Goal: Register for event/course

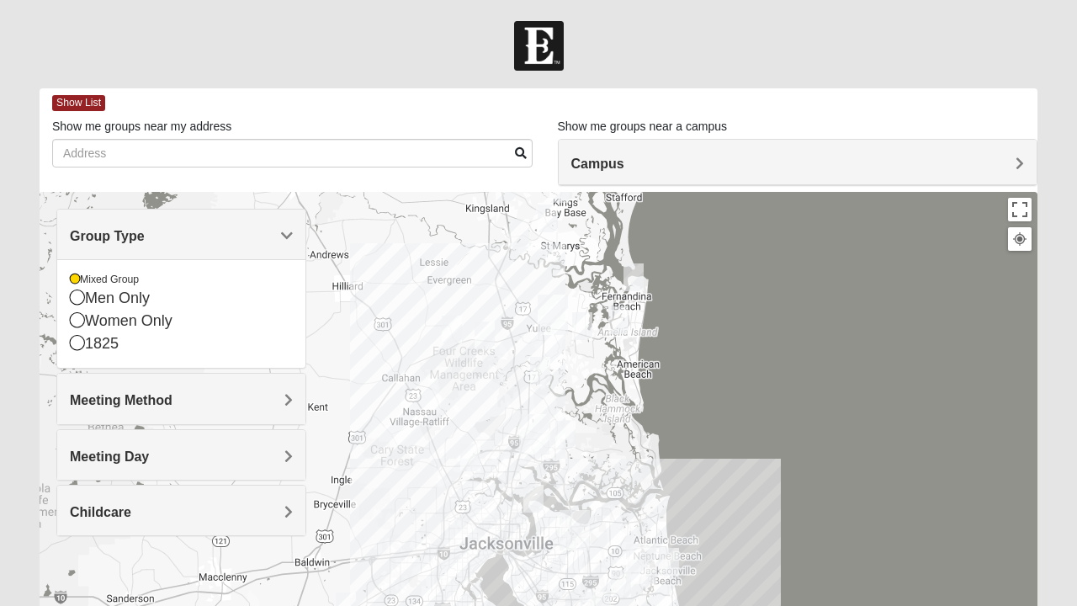
scroll to position [144, 0]
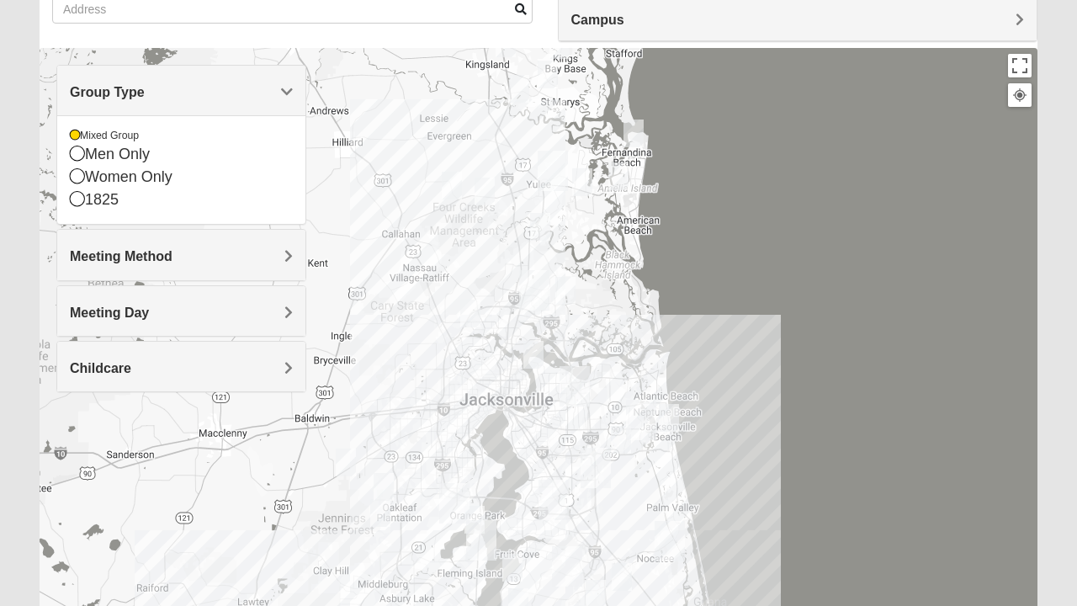
click at [172, 273] on div "Meeting Method" at bounding box center [181, 255] width 248 height 50
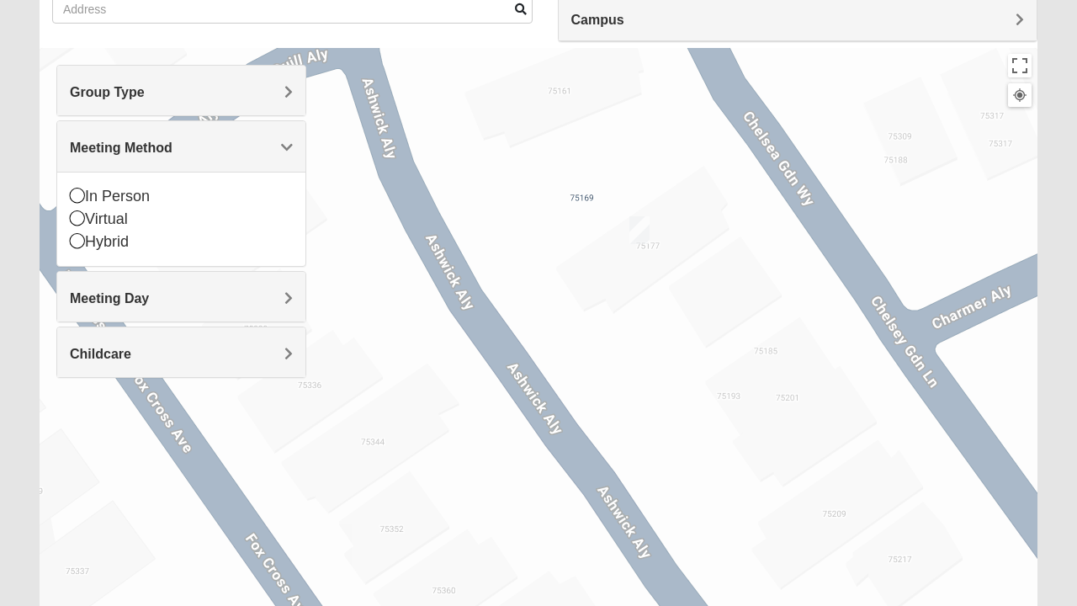
click at [638, 230] on img "Mixed Sheppard 32097" at bounding box center [639, 229] width 34 height 41
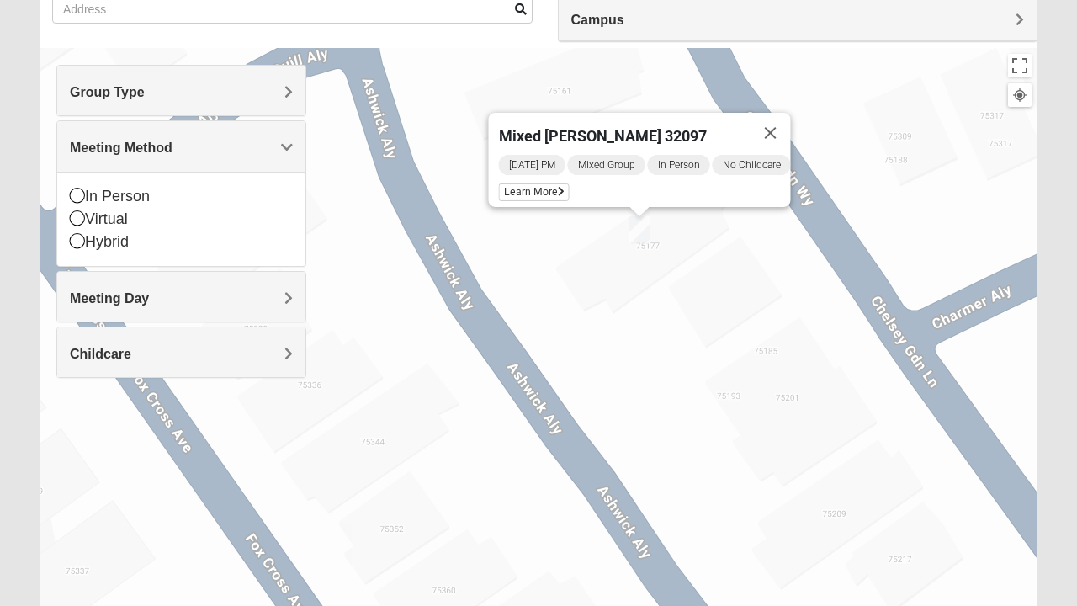
click at [791, 117] on button "Close" at bounding box center [770, 133] width 40 height 40
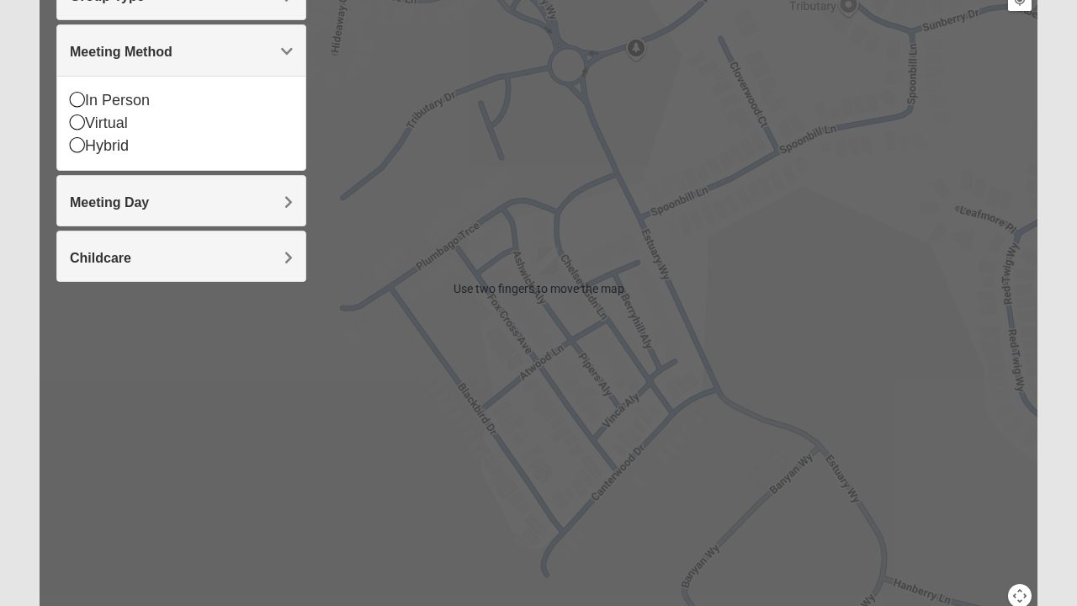
scroll to position [248, 0]
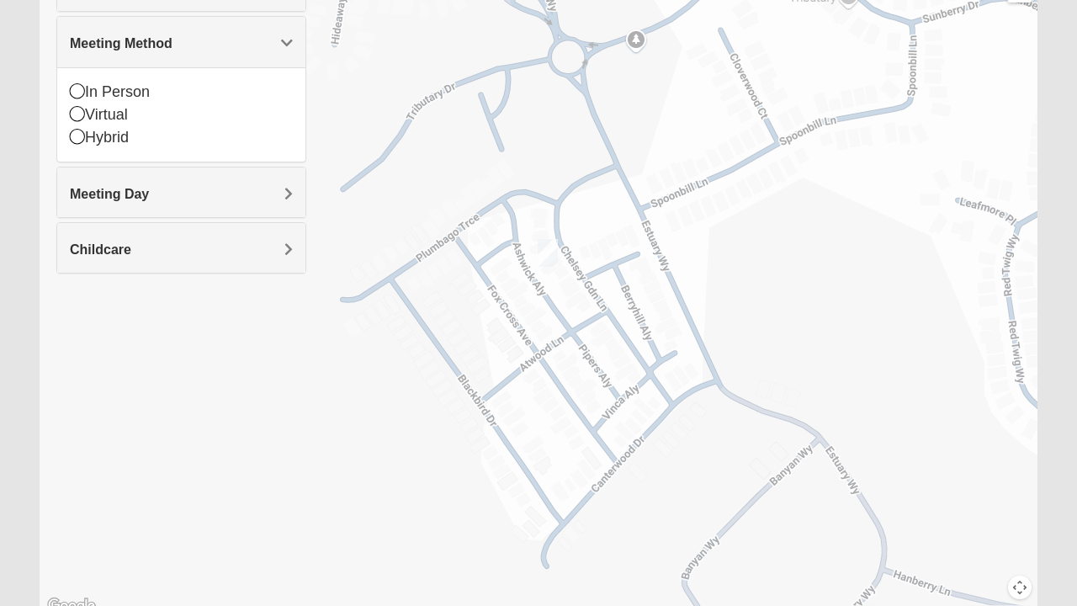
click at [867, 240] on div at bounding box center [539, 280] width 998 height 673
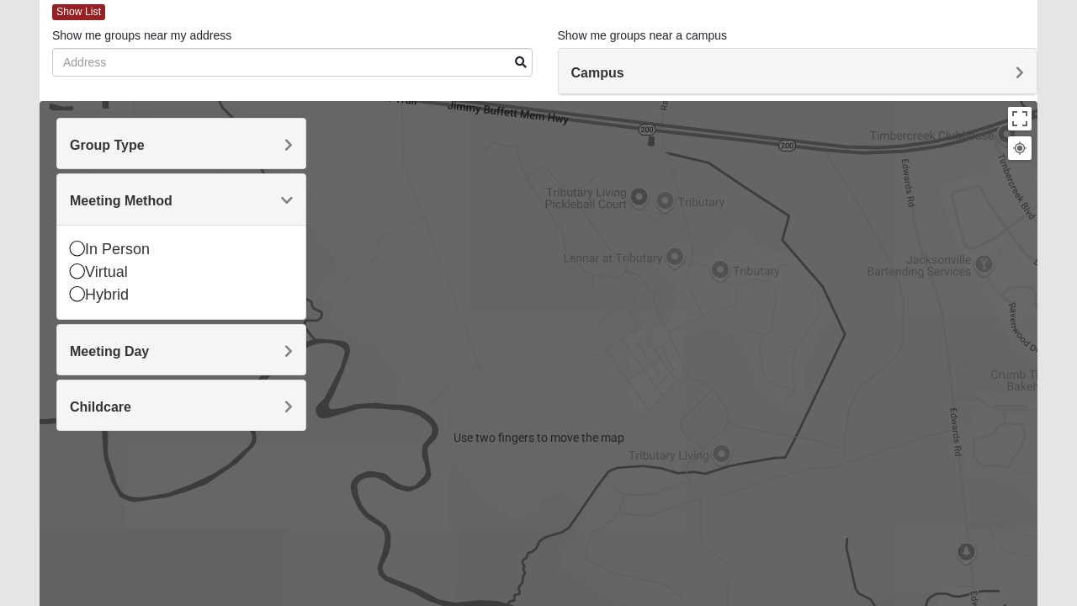
scroll to position [94, 0]
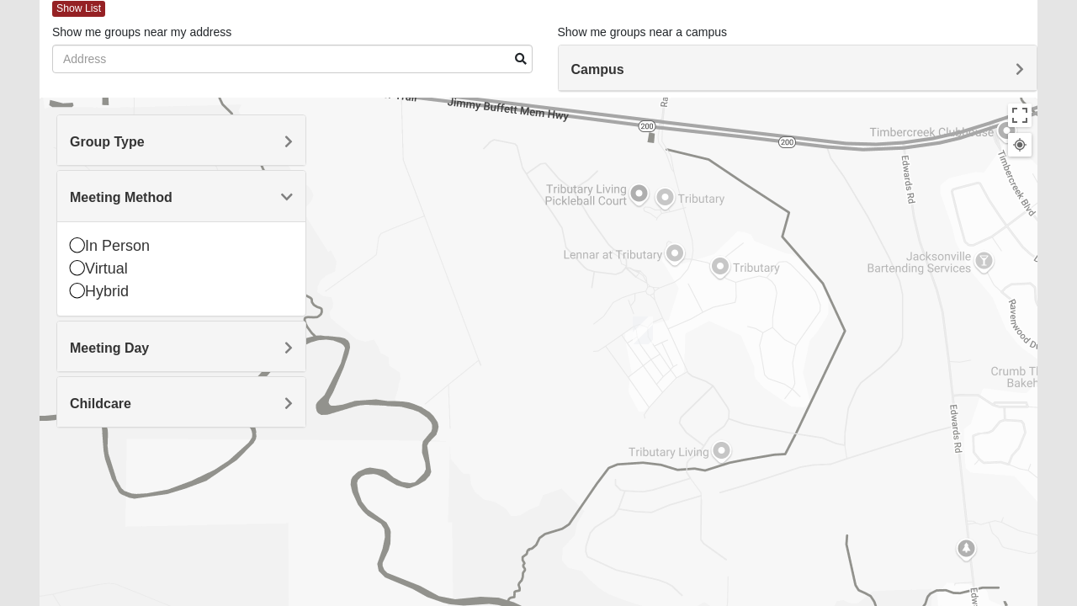
click at [156, 239] on div "In Person" at bounding box center [181, 246] width 223 height 23
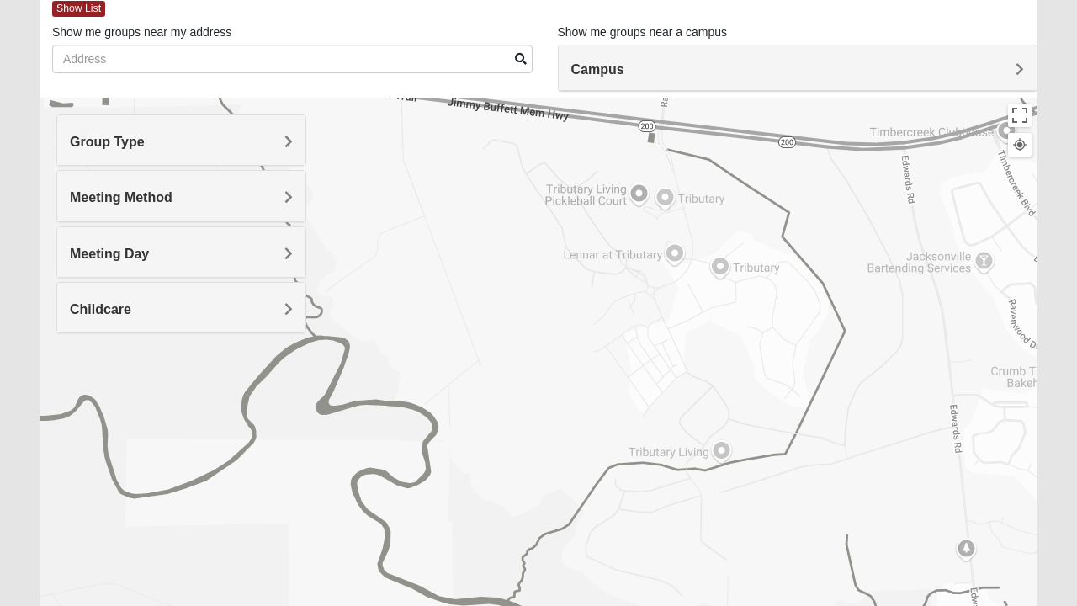
click at [124, 239] on div "In Person" at bounding box center [181, 242] width 223 height 14
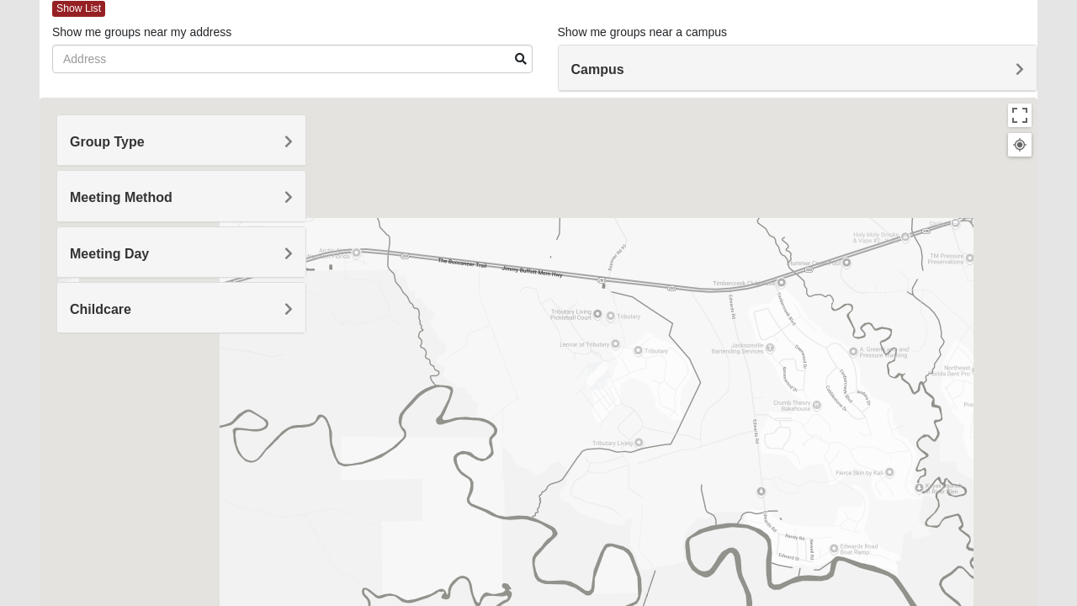
click at [839, 57] on div "Campus" at bounding box center [798, 67] width 479 height 45
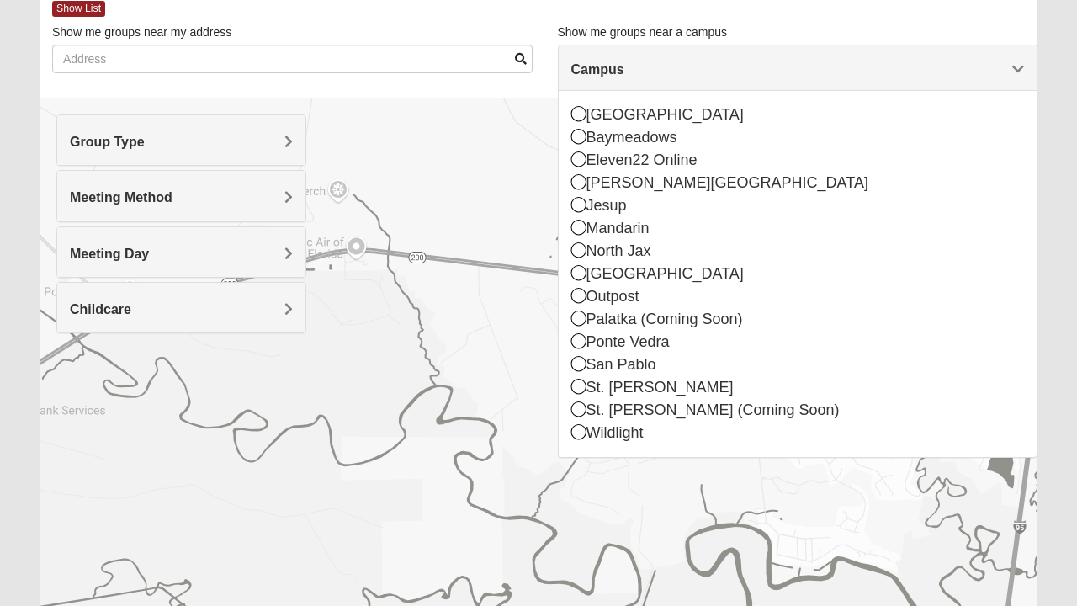
click at [892, 86] on div "Campus" at bounding box center [798, 67] width 479 height 45
click at [476, 360] on div at bounding box center [539, 434] width 998 height 673
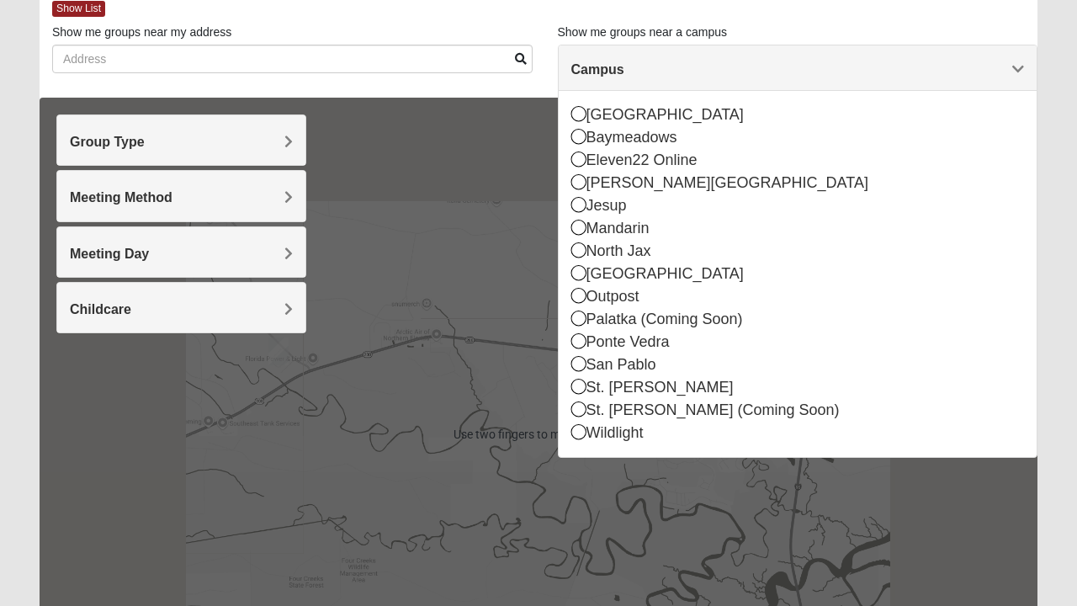
click at [510, 363] on div at bounding box center [539, 434] width 998 height 673
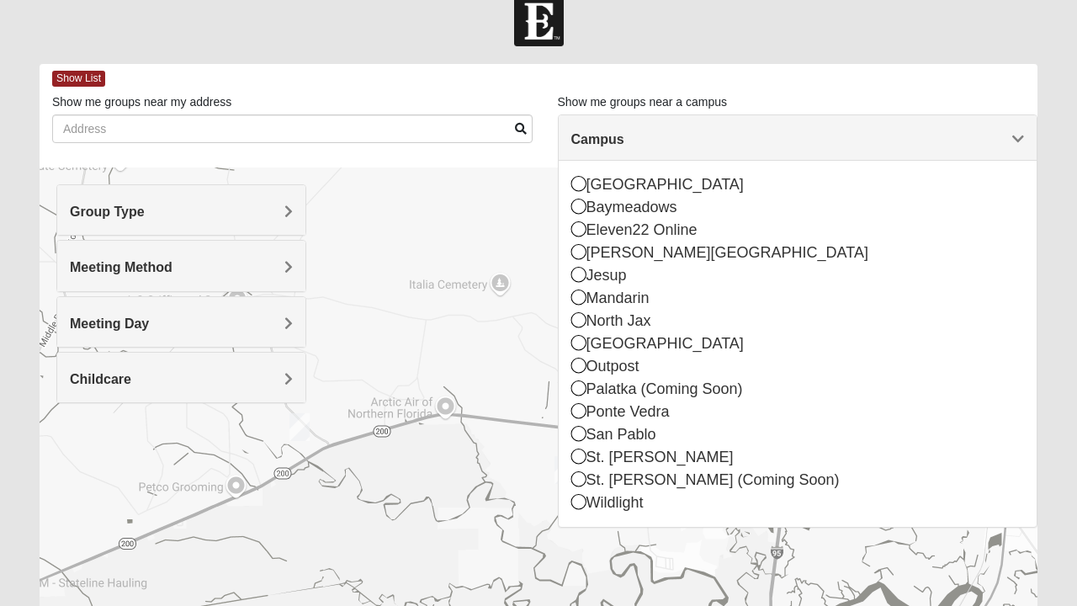
scroll to position [20, 0]
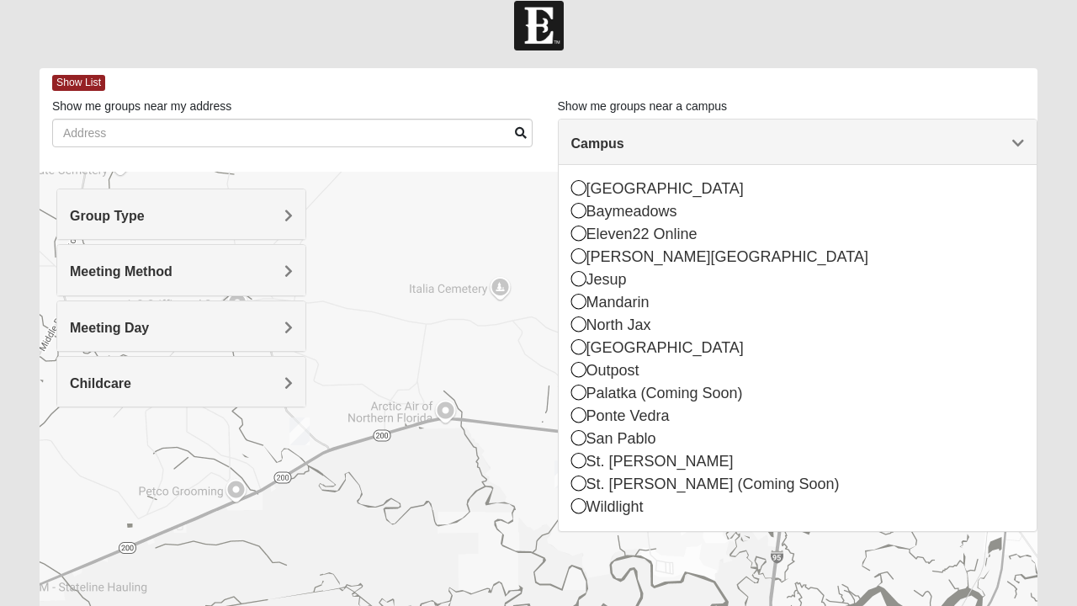
click at [77, 86] on span "Show List" at bounding box center [78, 83] width 53 height 16
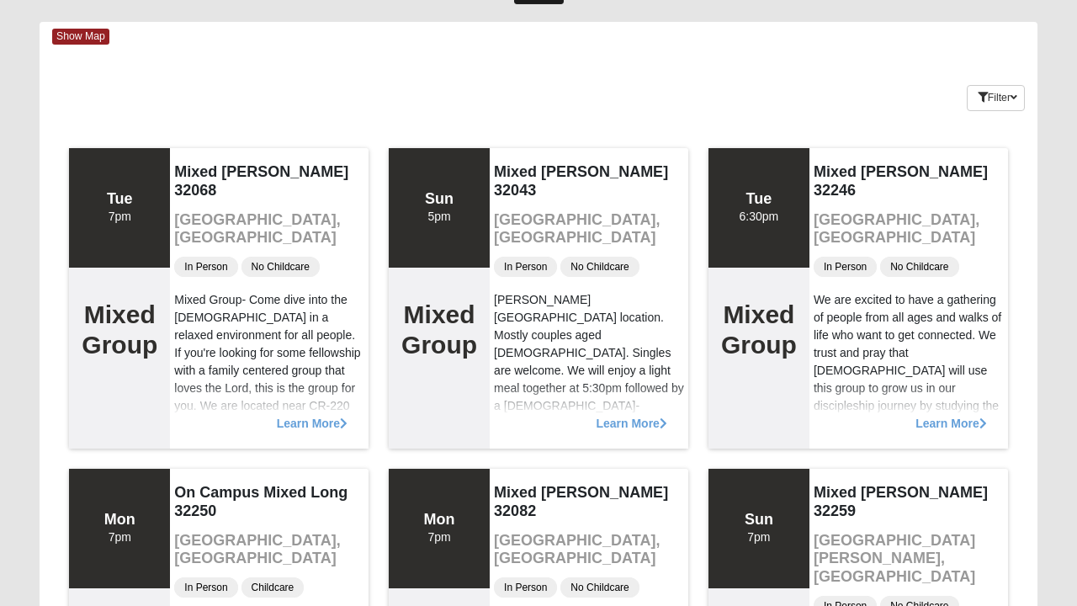
scroll to position [62, 0]
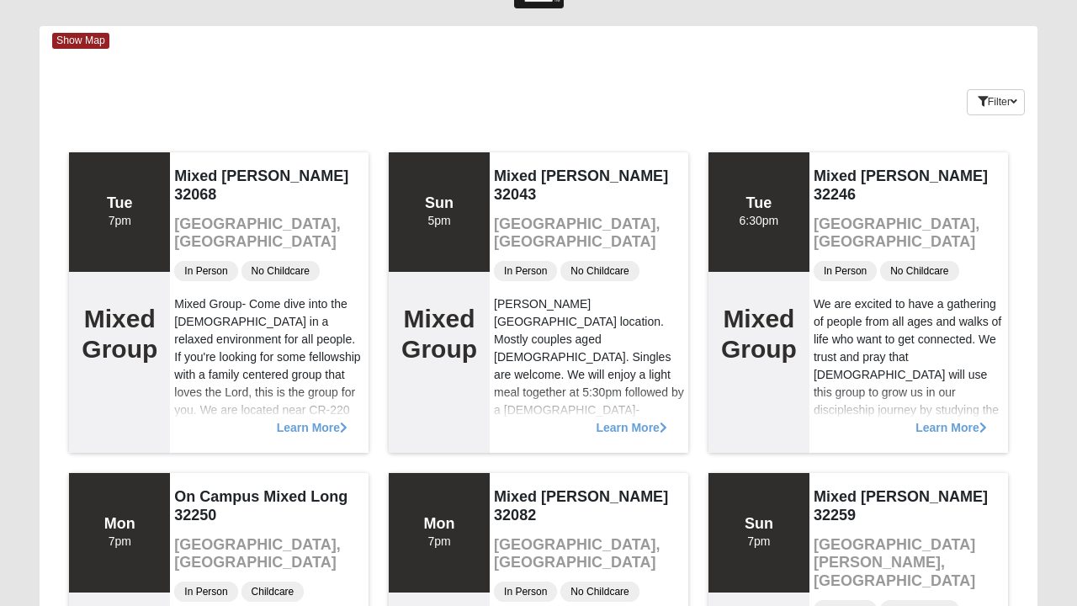
click at [75, 38] on span "Show Map" at bounding box center [80, 41] width 57 height 16
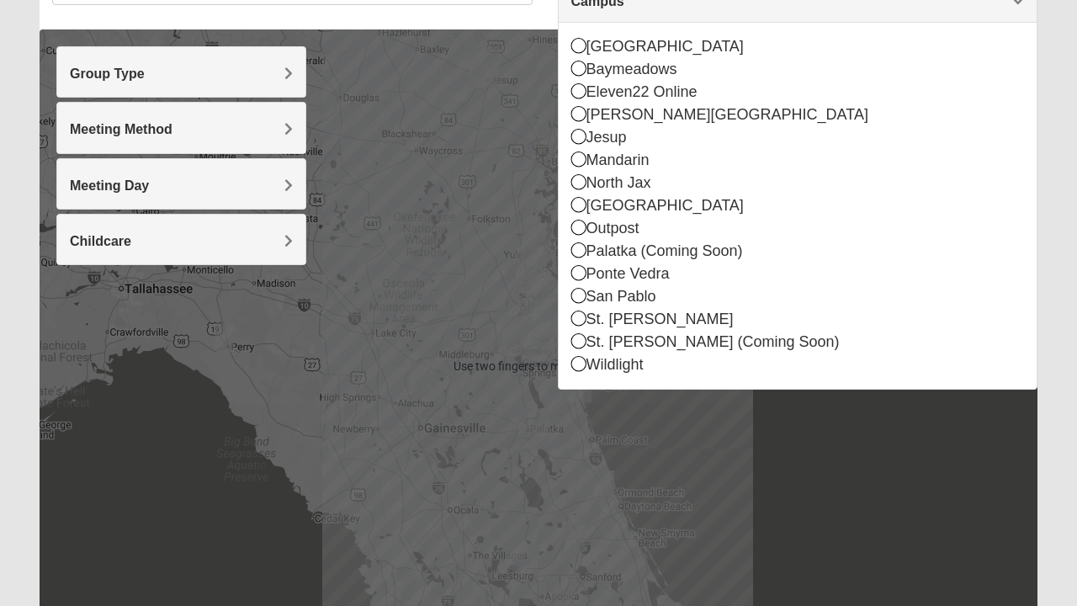
scroll to position [164, 0]
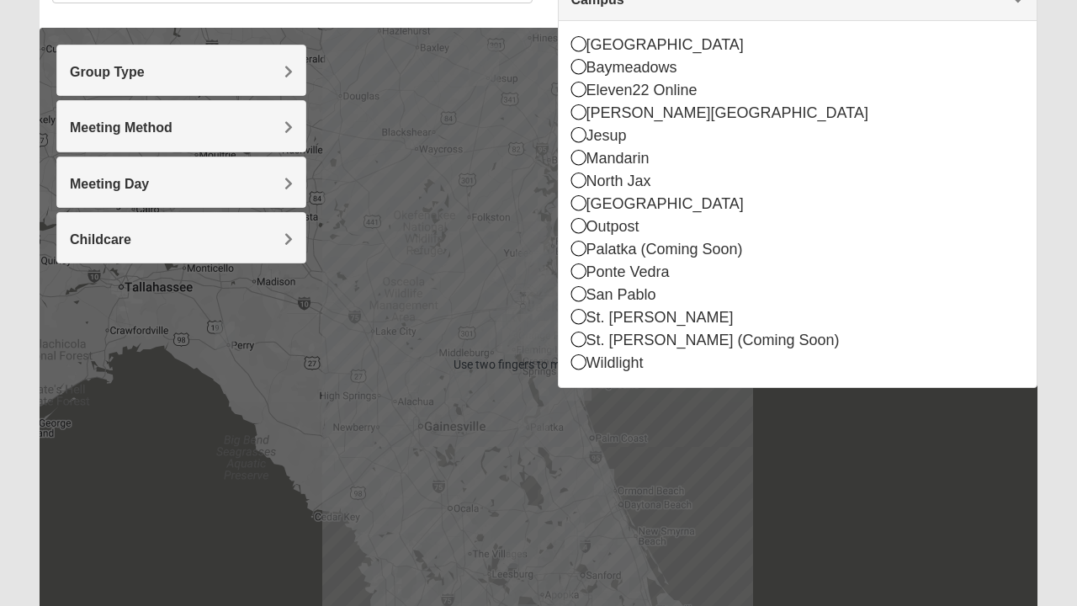
click at [670, 471] on div at bounding box center [539, 364] width 998 height 673
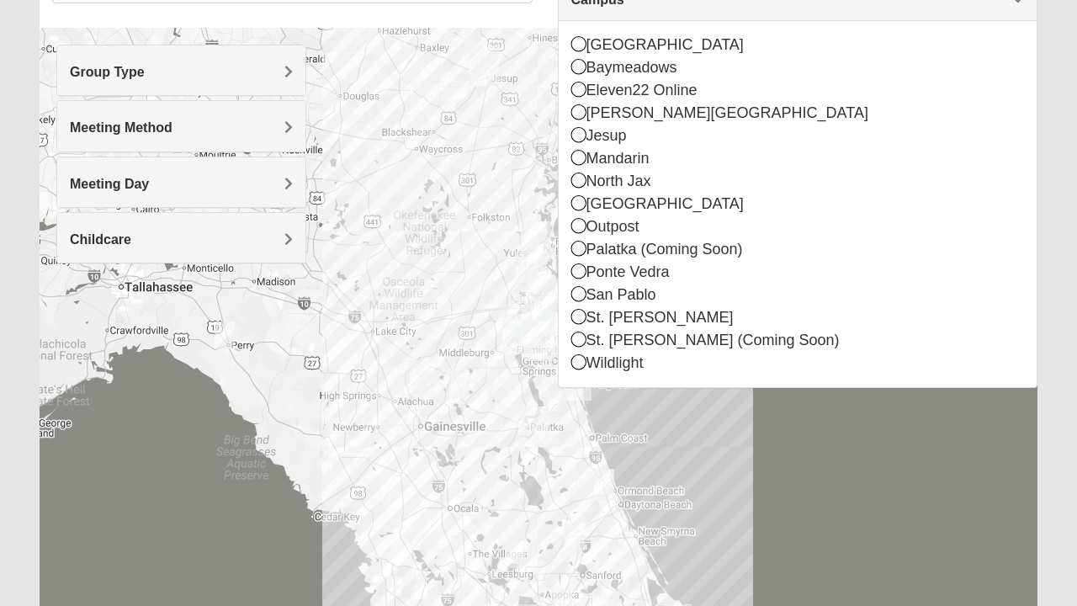
click at [648, 293] on div "San Pablo" at bounding box center [797, 294] width 453 height 23
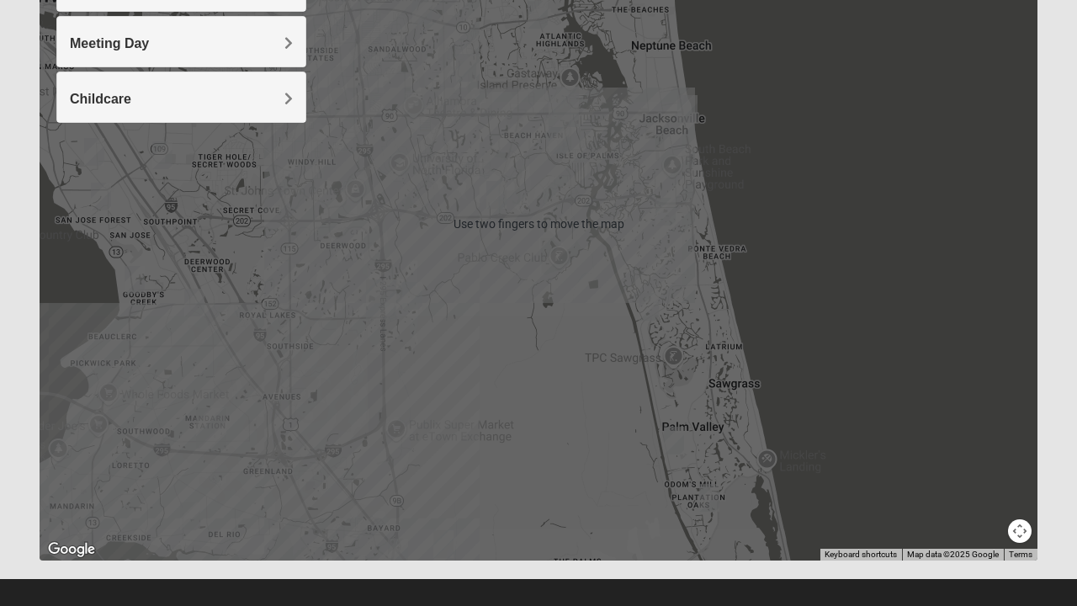
scroll to position [306, 0]
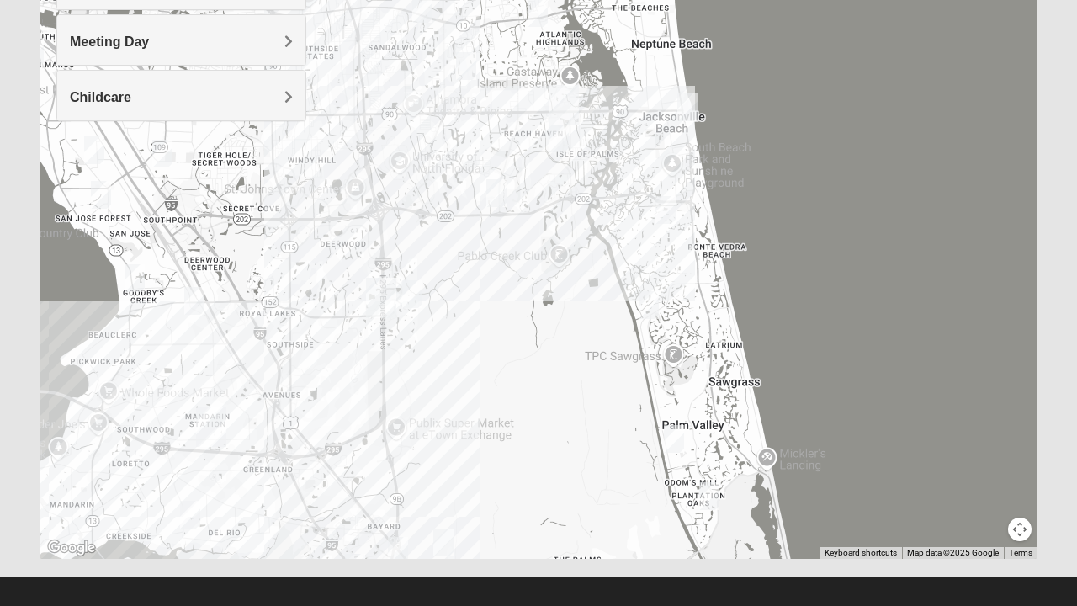
click at [645, 302] on img "Mixed Morales 32082" at bounding box center [649, 304] width 34 height 41
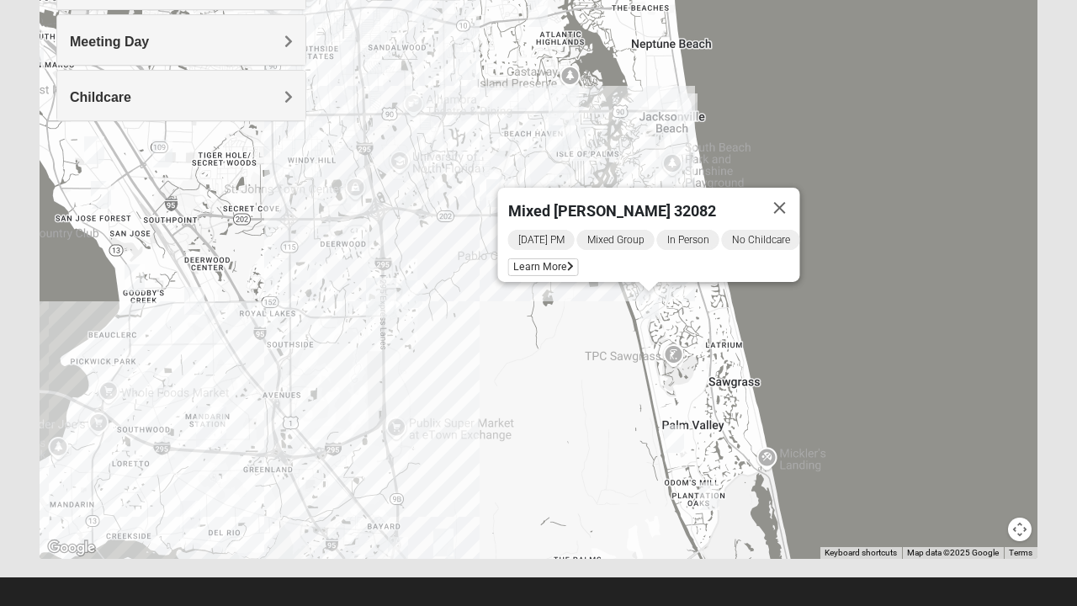
click at [155, 89] on h4 "Childcare" at bounding box center [181, 97] width 223 height 16
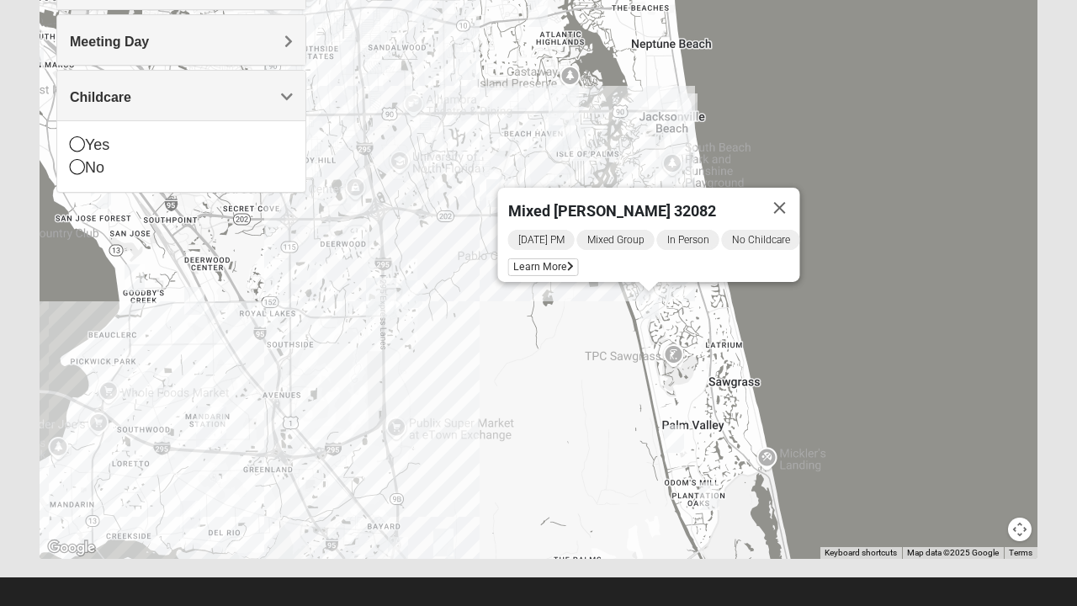
click at [794, 195] on button "Close" at bounding box center [780, 208] width 40 height 40
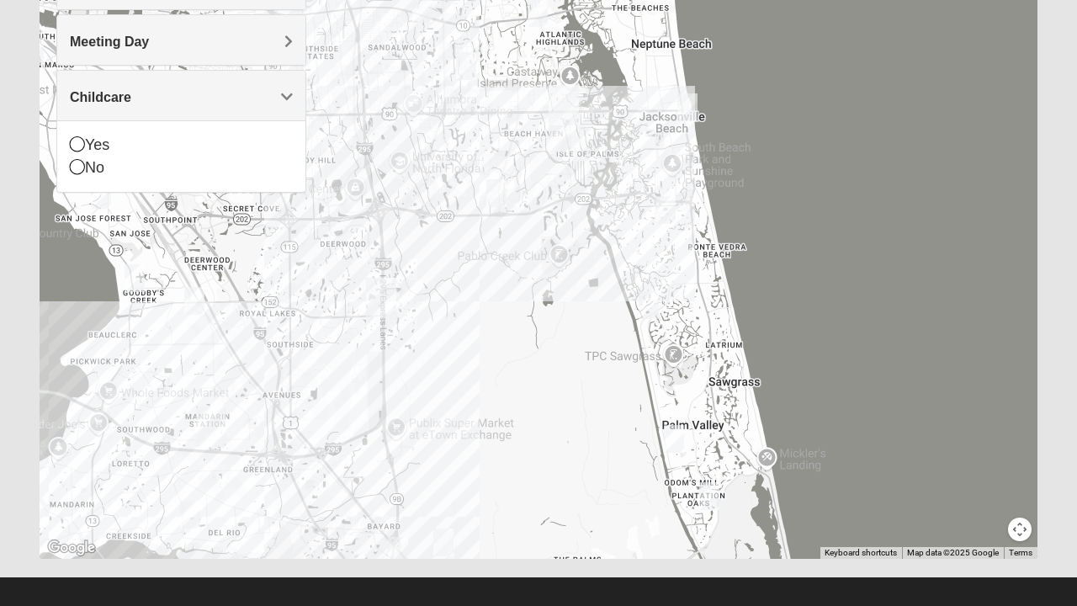
click at [258, 34] on h4 "Meeting Day" at bounding box center [181, 42] width 223 height 16
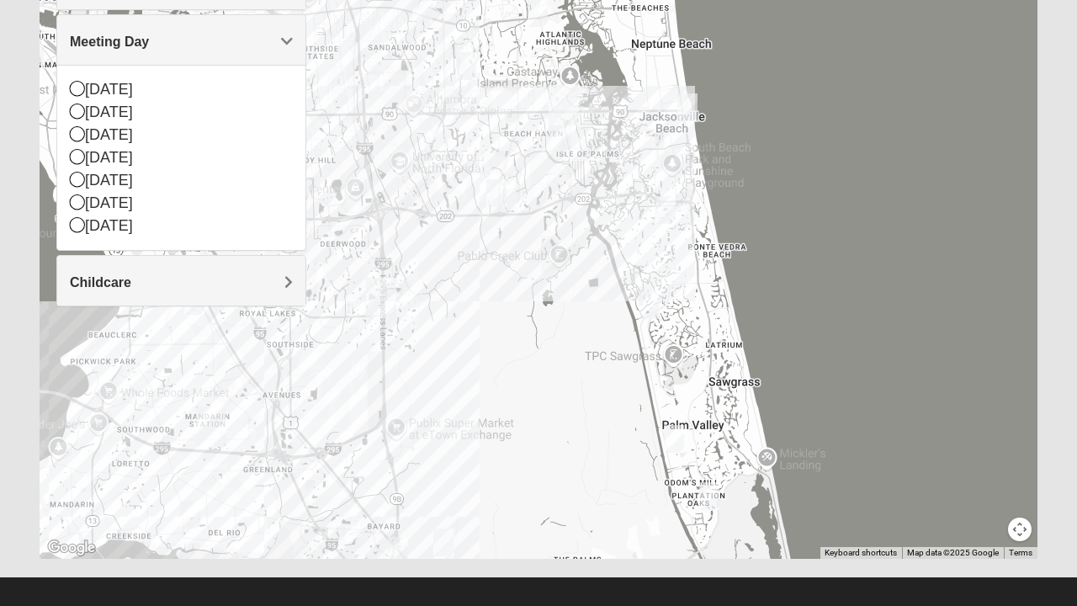
click at [115, 197] on div "[DATE]" at bounding box center [181, 203] width 223 height 23
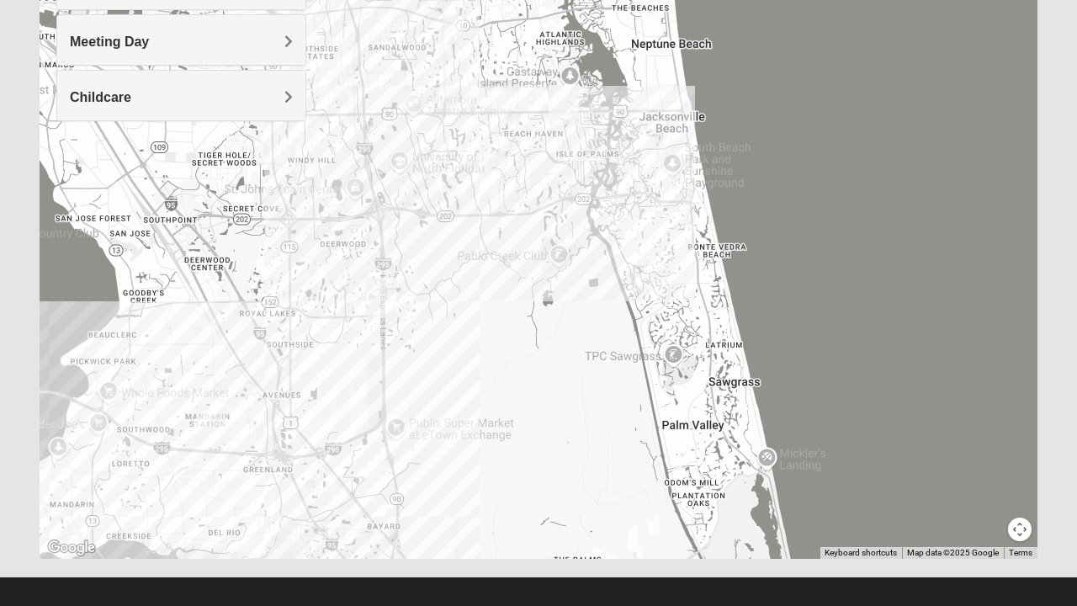
click at [172, 93] on h4 "Childcare" at bounding box center [181, 97] width 223 height 16
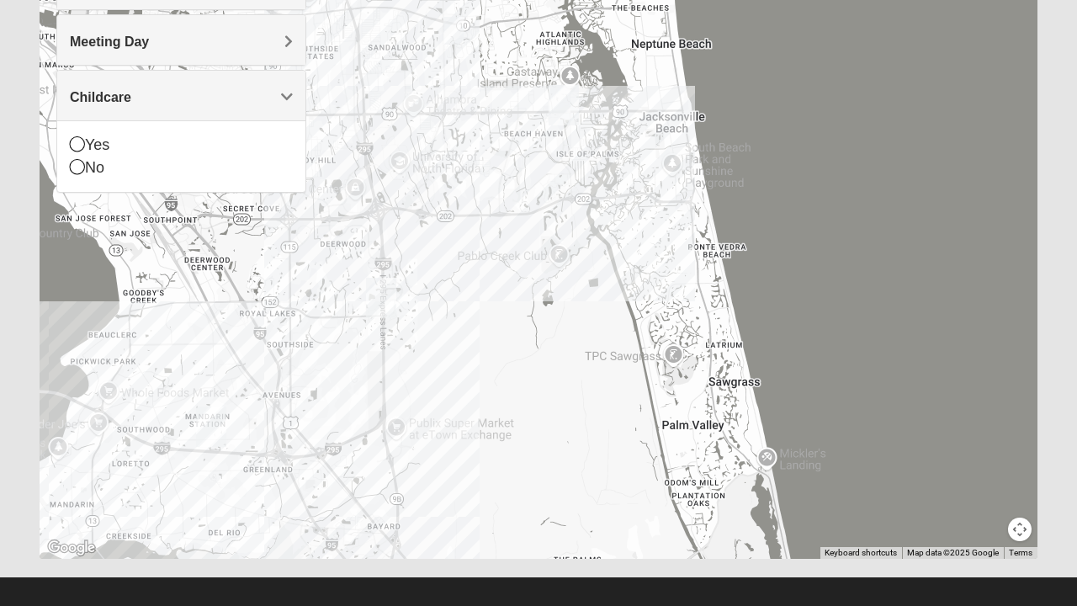
click at [94, 134] on div "Yes" at bounding box center [181, 145] width 223 height 23
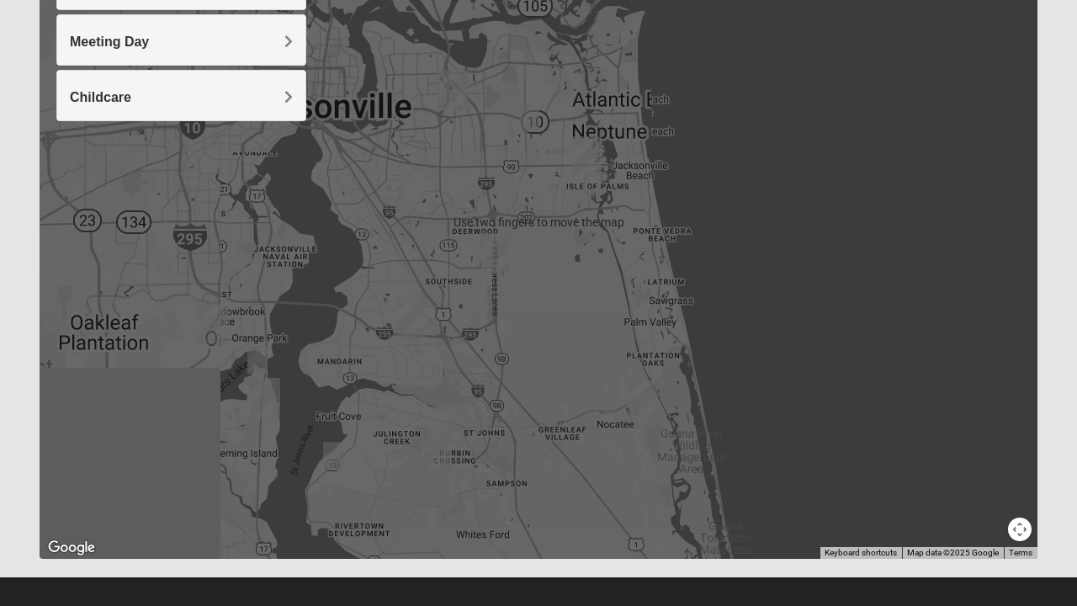
scroll to position [320, 0]
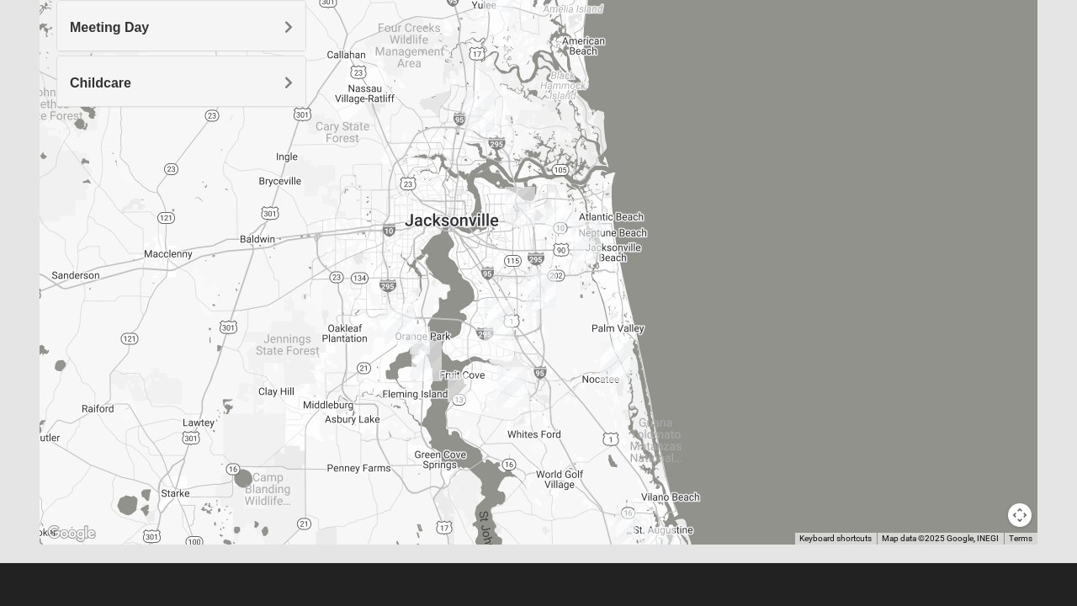
click at [560, 217] on img "Mixed Cross 32246" at bounding box center [555, 219] width 34 height 41
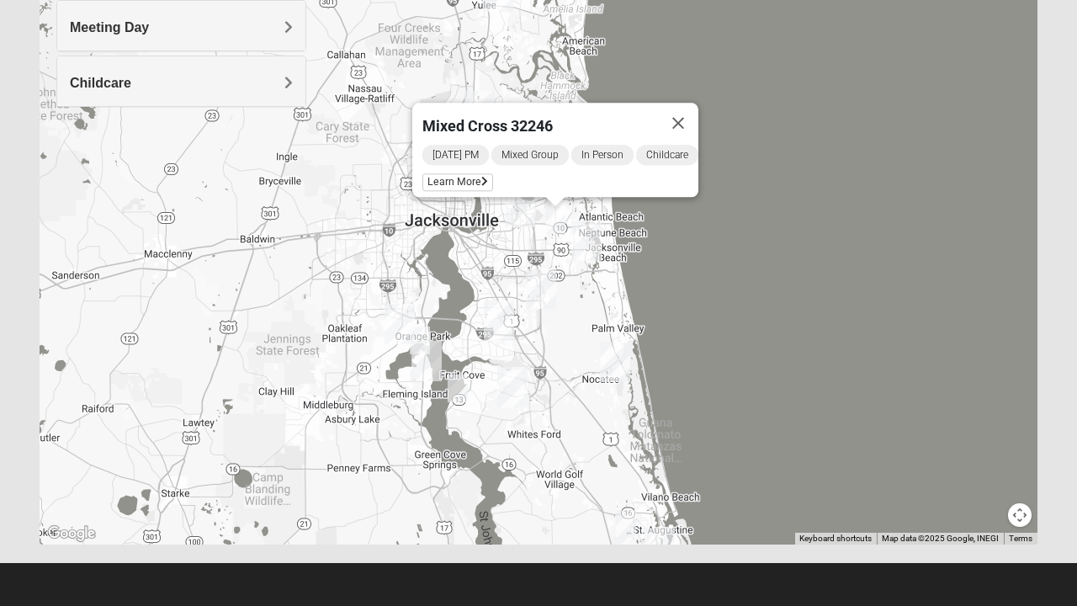
click at [463, 177] on span "Learn More" at bounding box center [457, 182] width 71 height 18
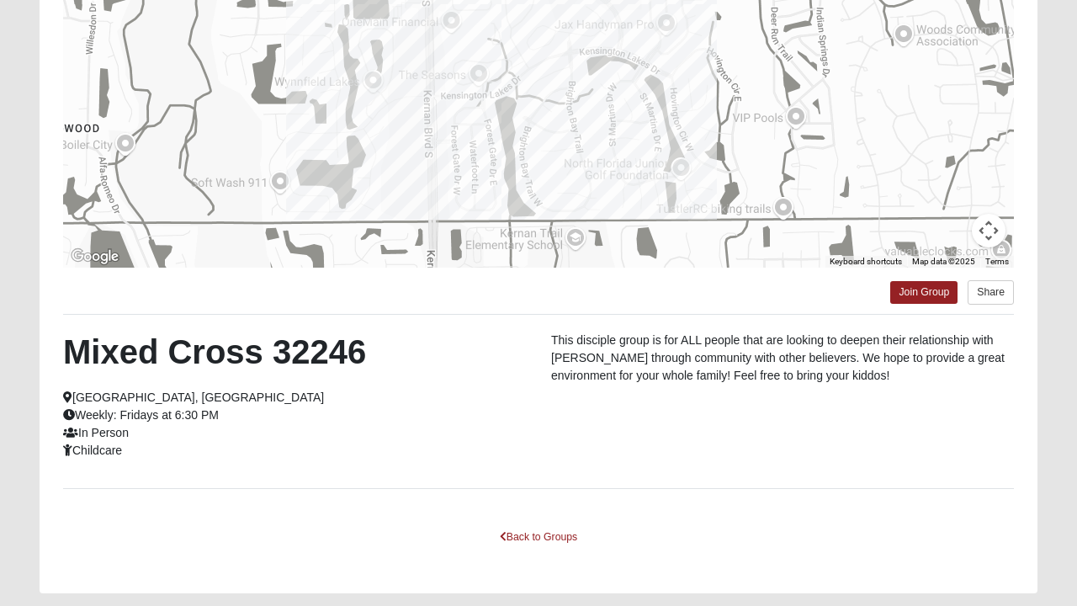
scroll to position [299, 0]
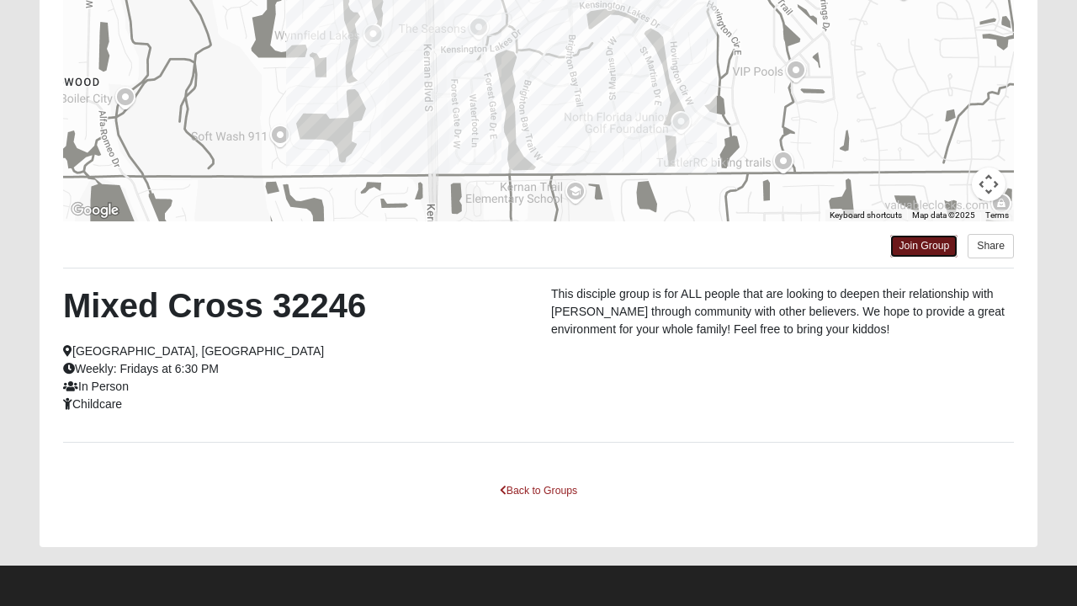
click at [924, 252] on link "Join Group" at bounding box center [923, 246] width 67 height 23
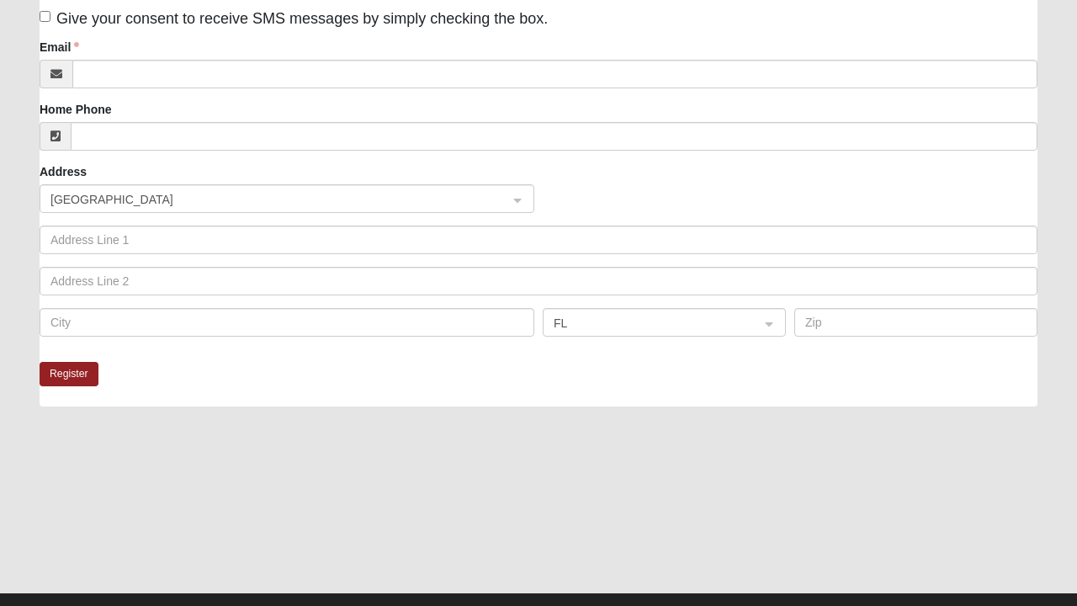
scroll to position [379, 0]
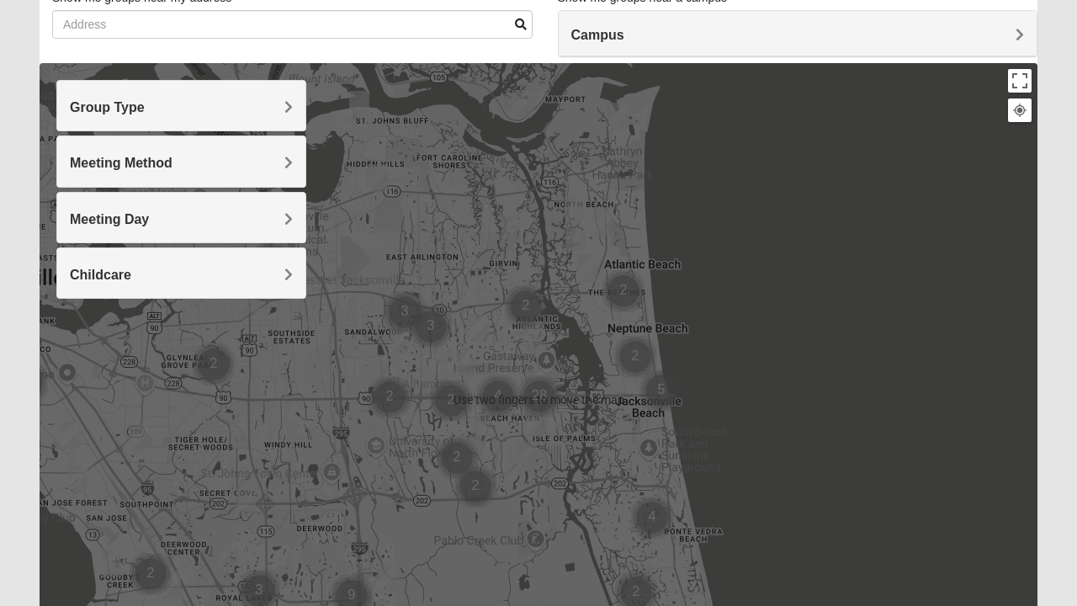
scroll to position [128, 0]
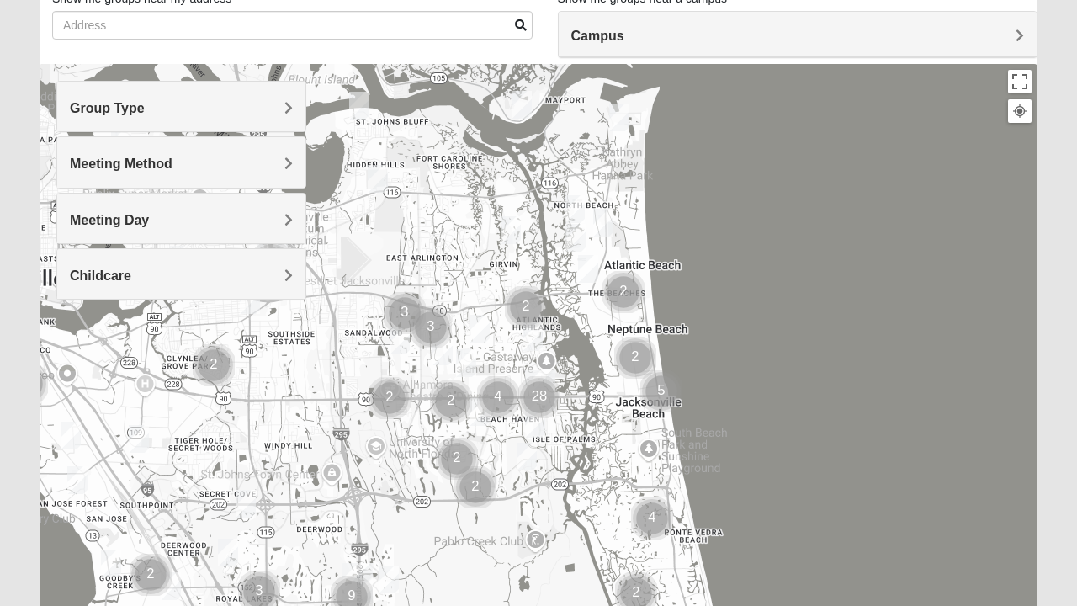
click at [279, 142] on div "Meeting Method" at bounding box center [181, 162] width 248 height 50
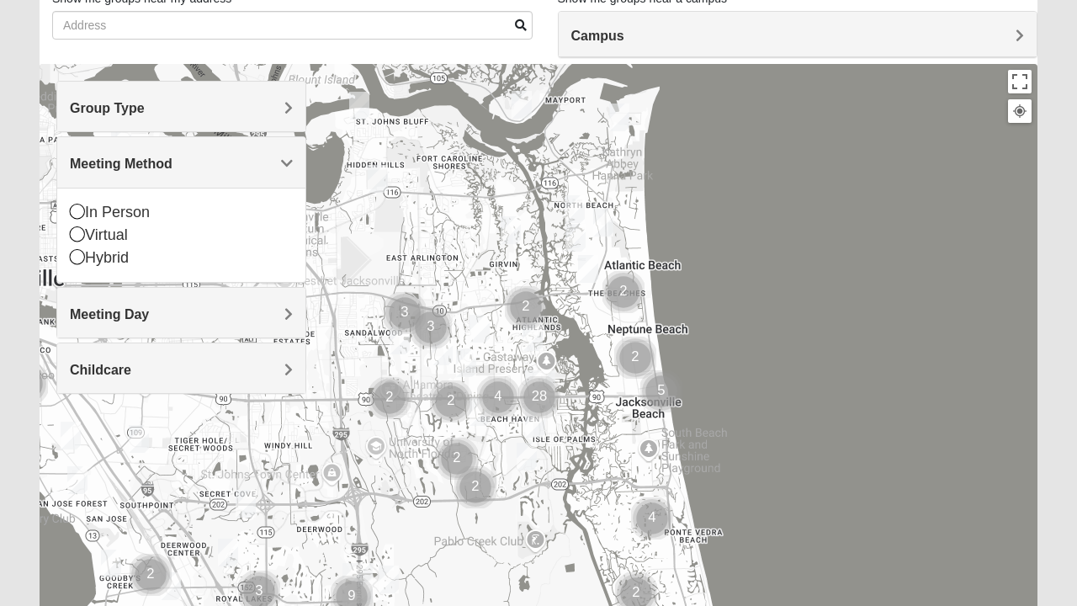
click at [278, 173] on div "Meeting Method" at bounding box center [181, 162] width 248 height 50
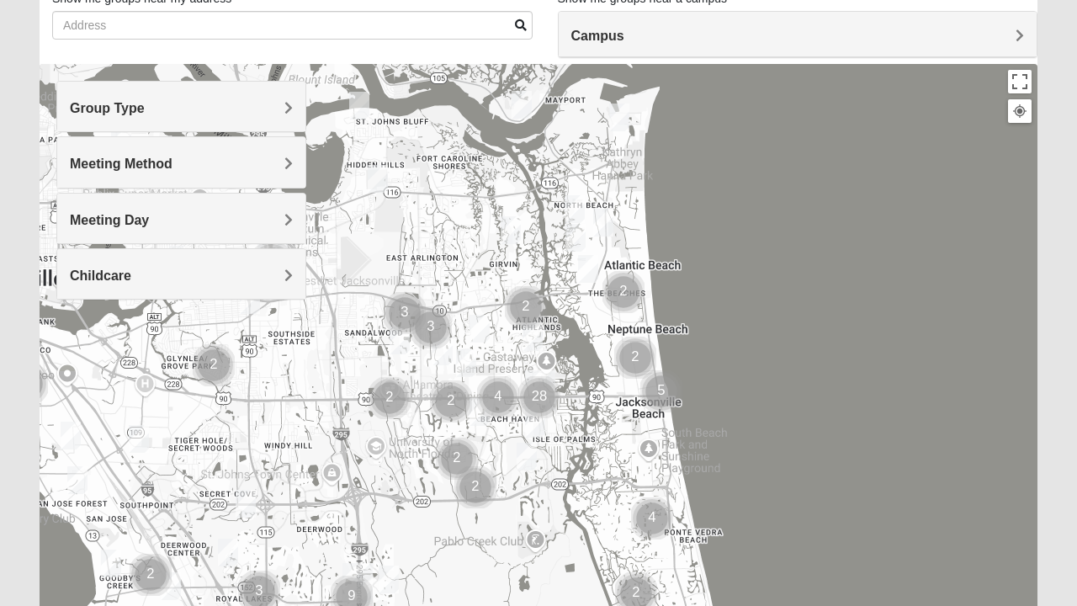
click at [274, 104] on h4 "Group Type" at bounding box center [181, 108] width 223 height 16
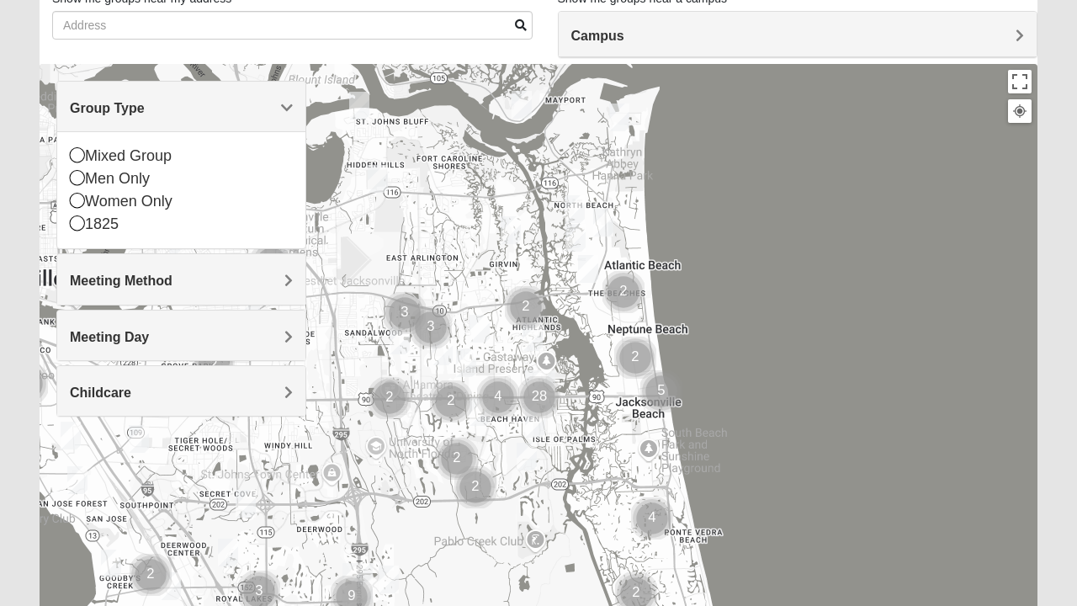
click at [264, 119] on div "Group Type" at bounding box center [181, 107] width 248 height 50
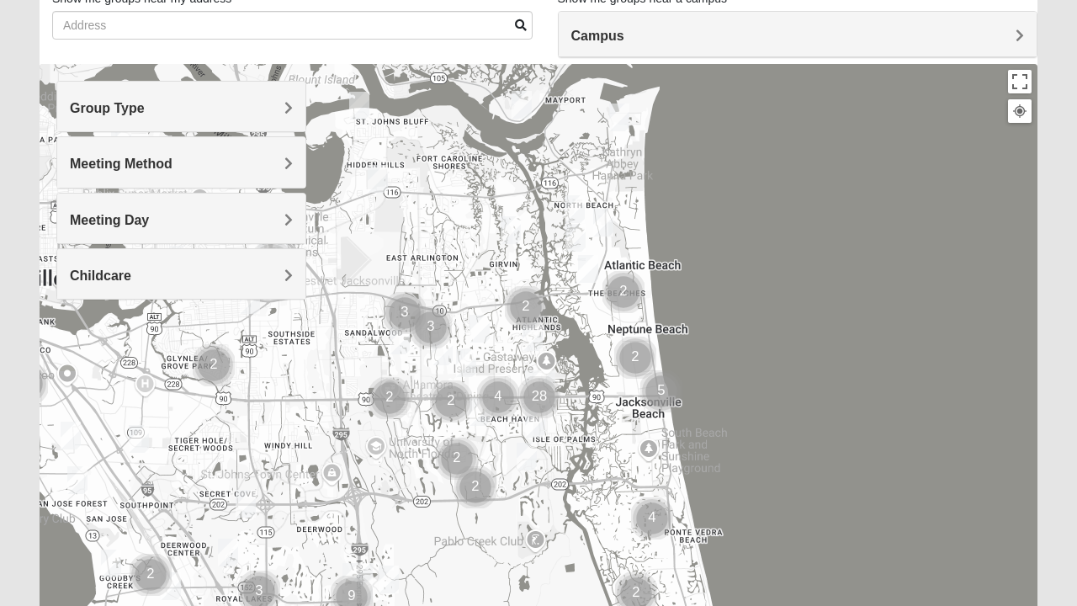
click at [257, 125] on div "Group Type" at bounding box center [181, 107] width 248 height 50
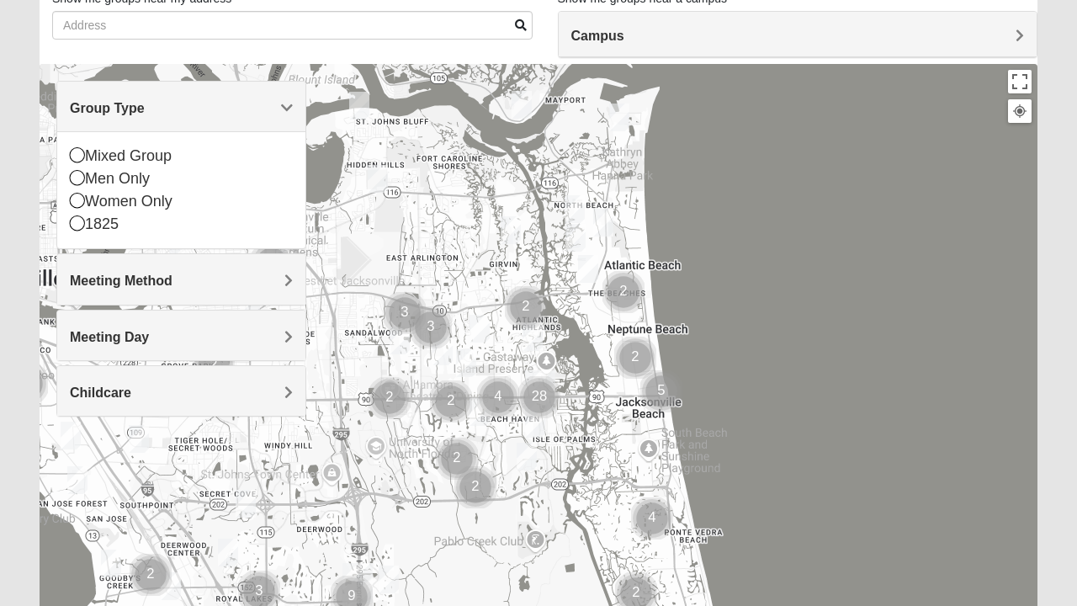
click at [280, 118] on div "Group Type" at bounding box center [181, 107] width 248 height 50
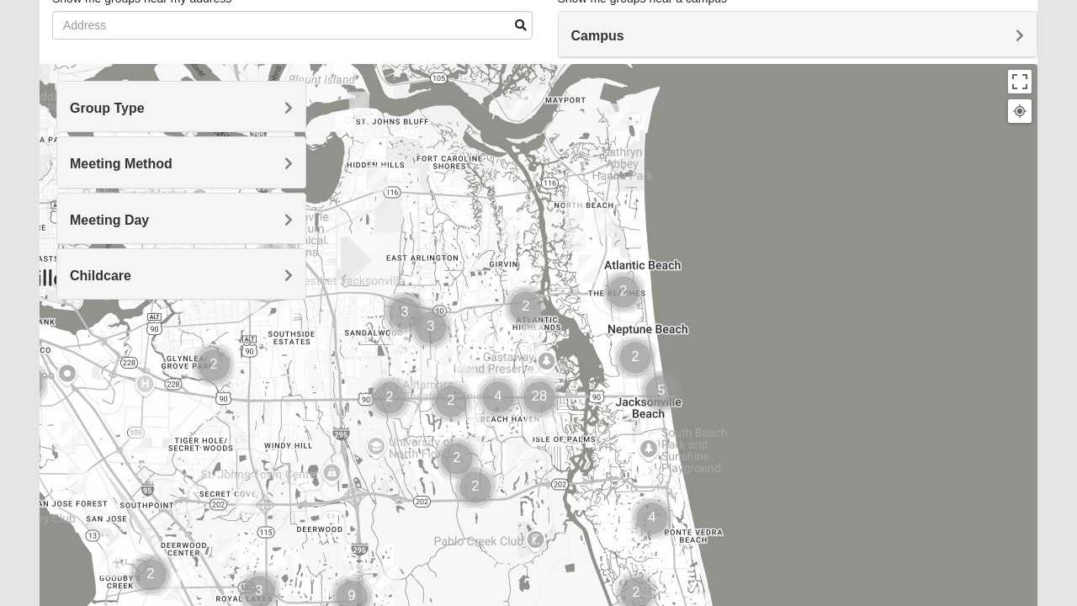
click at [173, 158] on h4 "Meeting Method" at bounding box center [181, 164] width 223 height 16
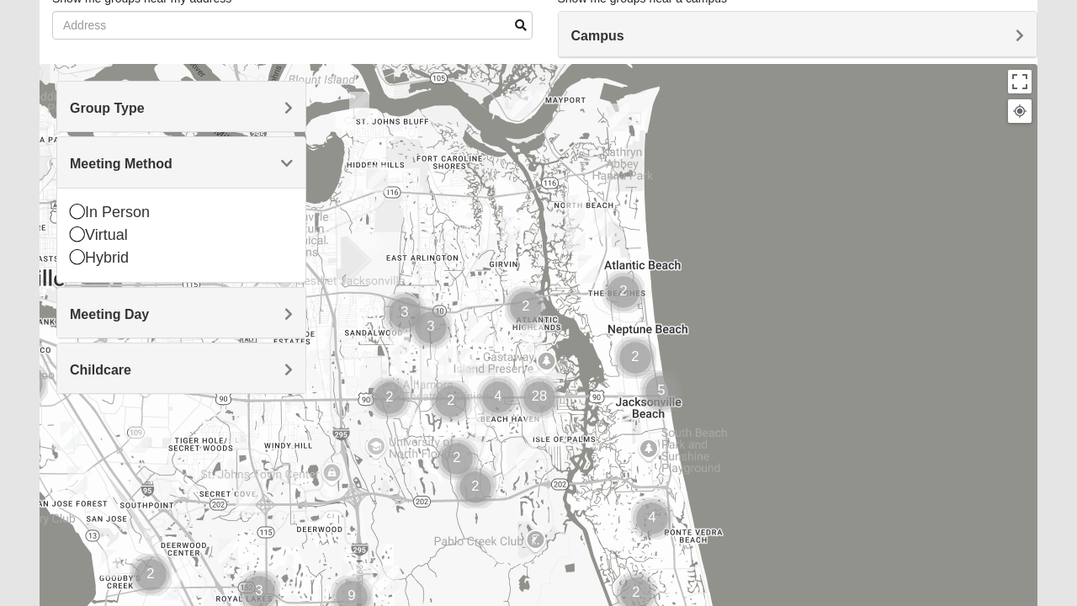
click at [204, 350] on div "Childcare" at bounding box center [181, 368] width 248 height 50
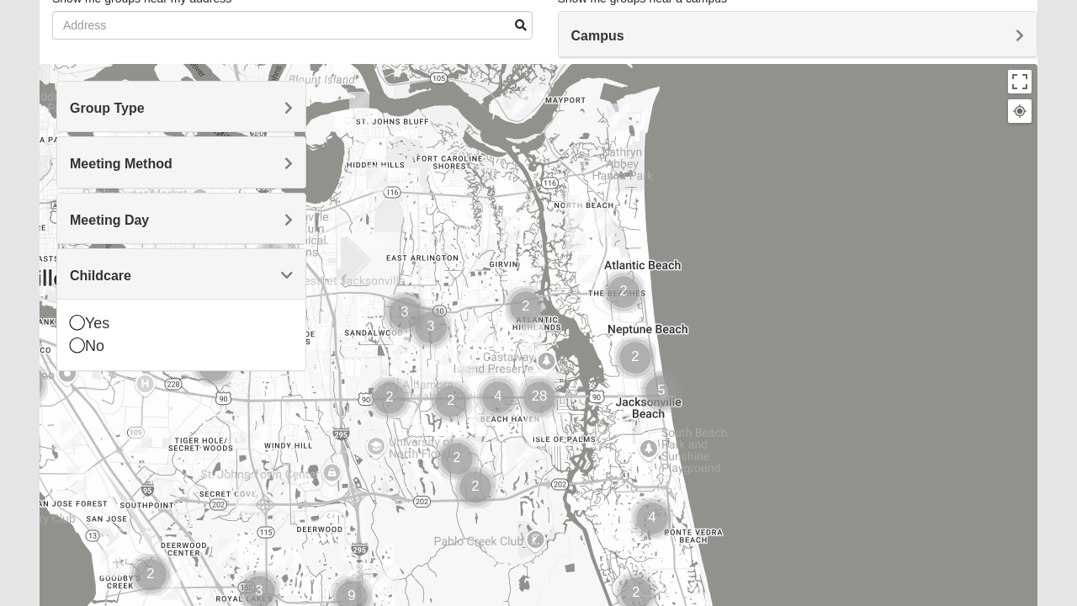
click at [157, 204] on div "Meeting Day" at bounding box center [181, 218] width 248 height 50
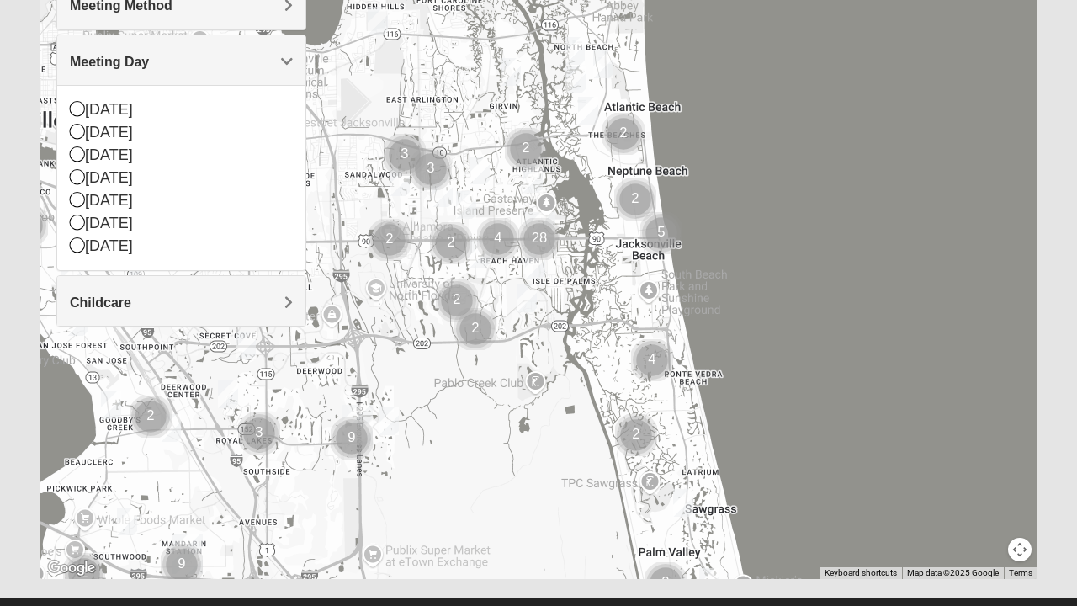
scroll to position [287, 0]
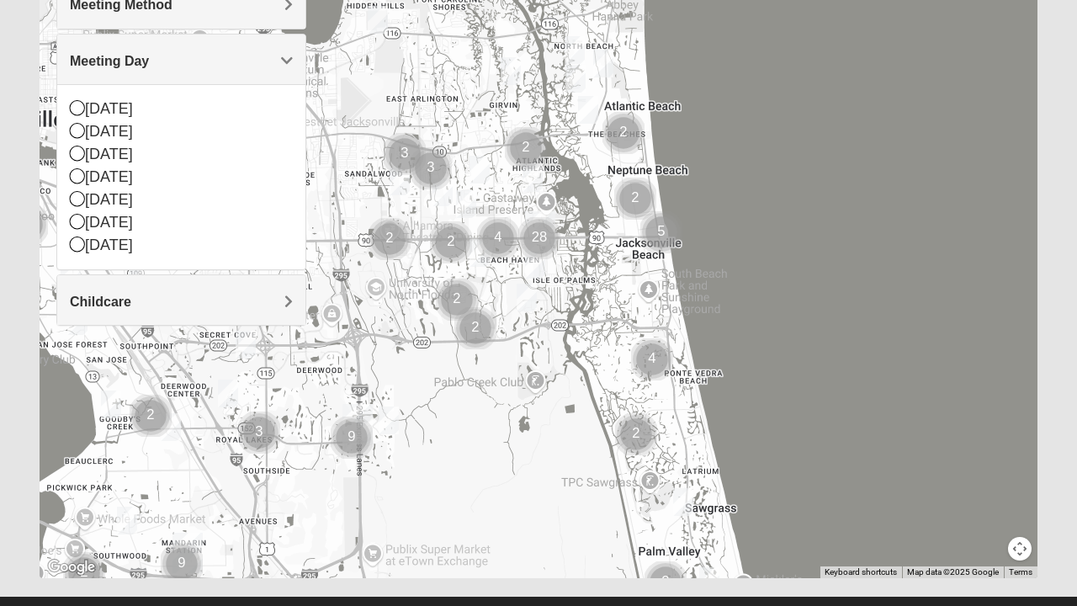
click at [159, 299] on h4 "Childcare" at bounding box center [181, 302] width 223 height 16
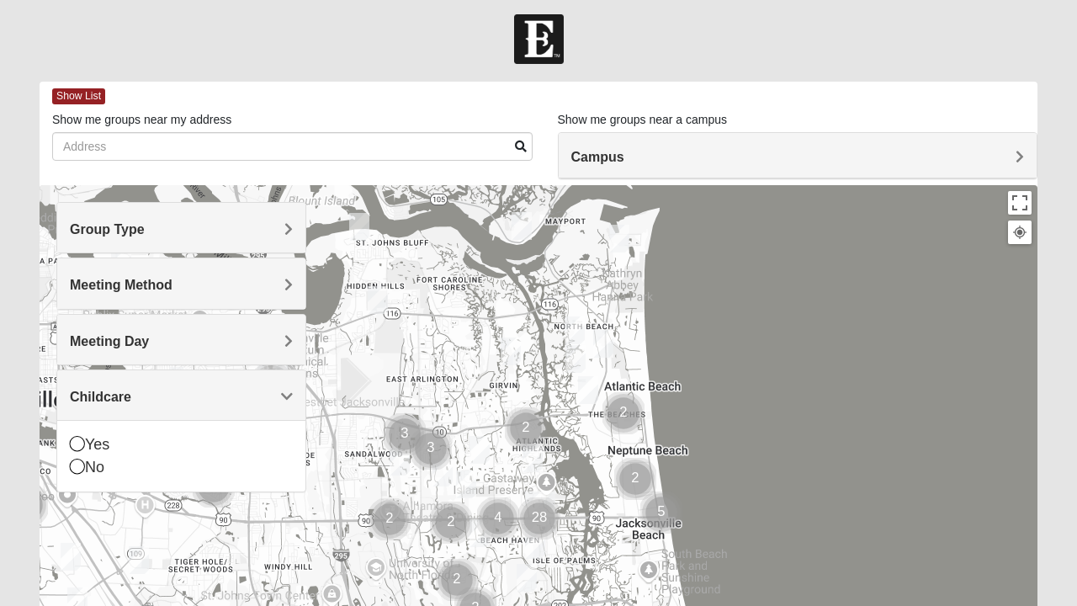
scroll to position [3, 0]
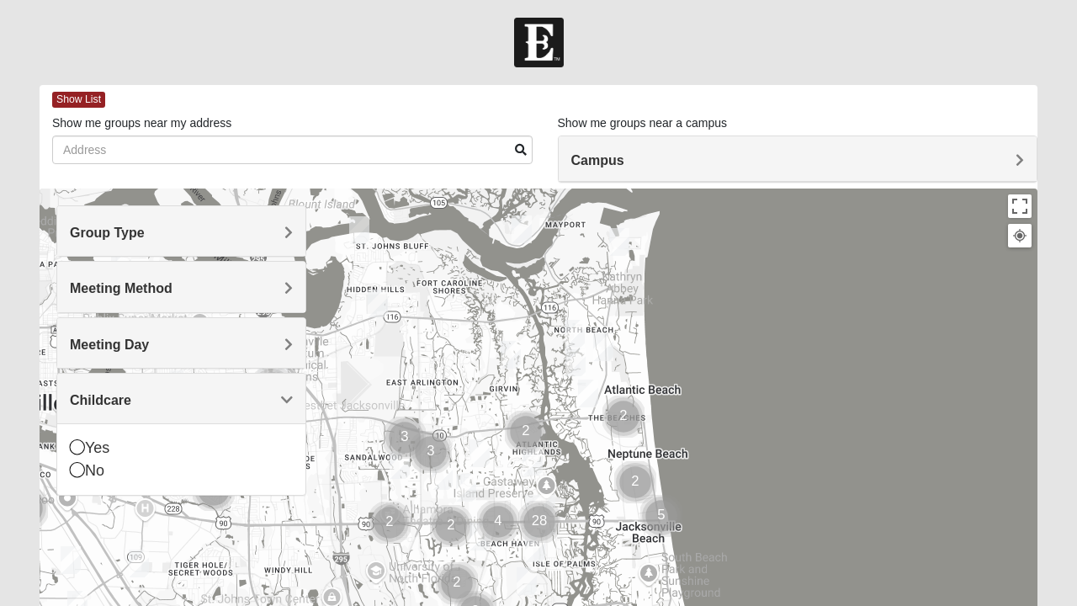
click at [171, 227] on h4 "Group Type" at bounding box center [181, 233] width 223 height 16
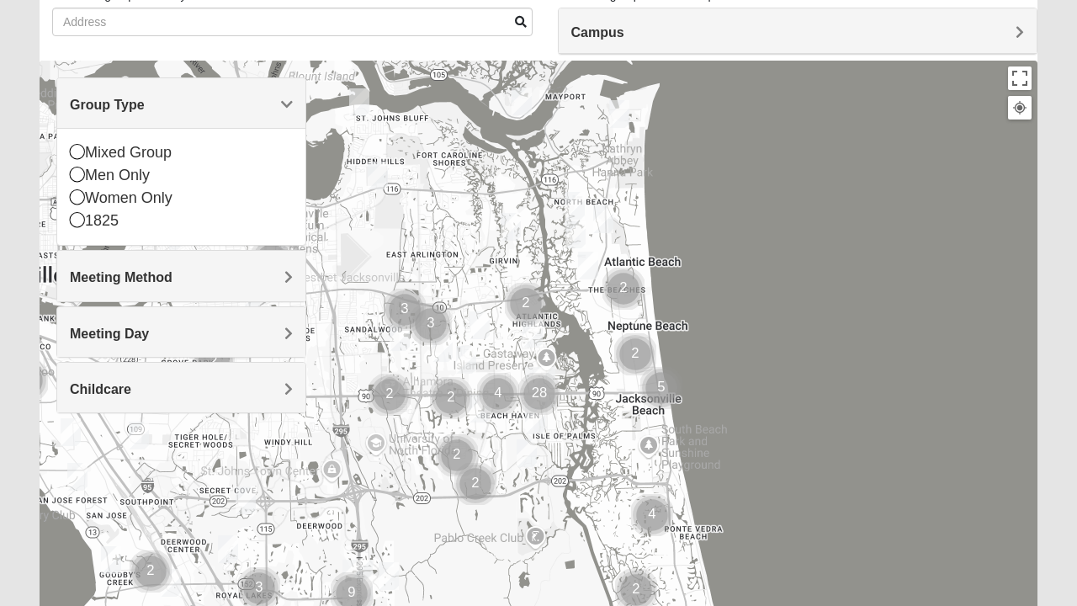
scroll to position [131, 0]
click at [145, 102] on span "Group Type" at bounding box center [107, 105] width 75 height 14
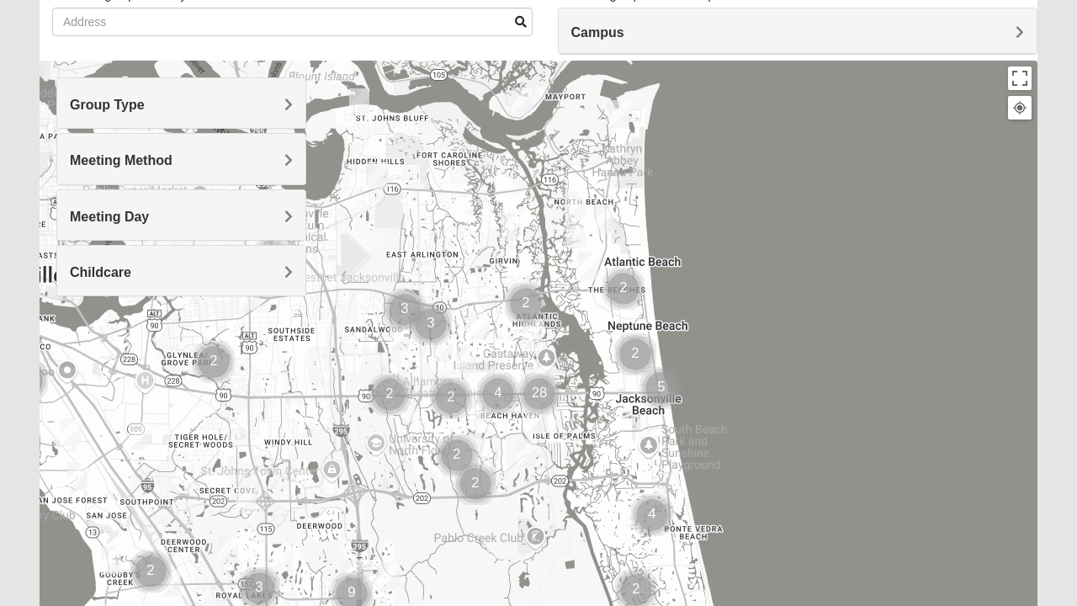
click at [771, 280] on div at bounding box center [539, 397] width 998 height 673
click at [269, 89] on div "Group Type" at bounding box center [181, 103] width 248 height 50
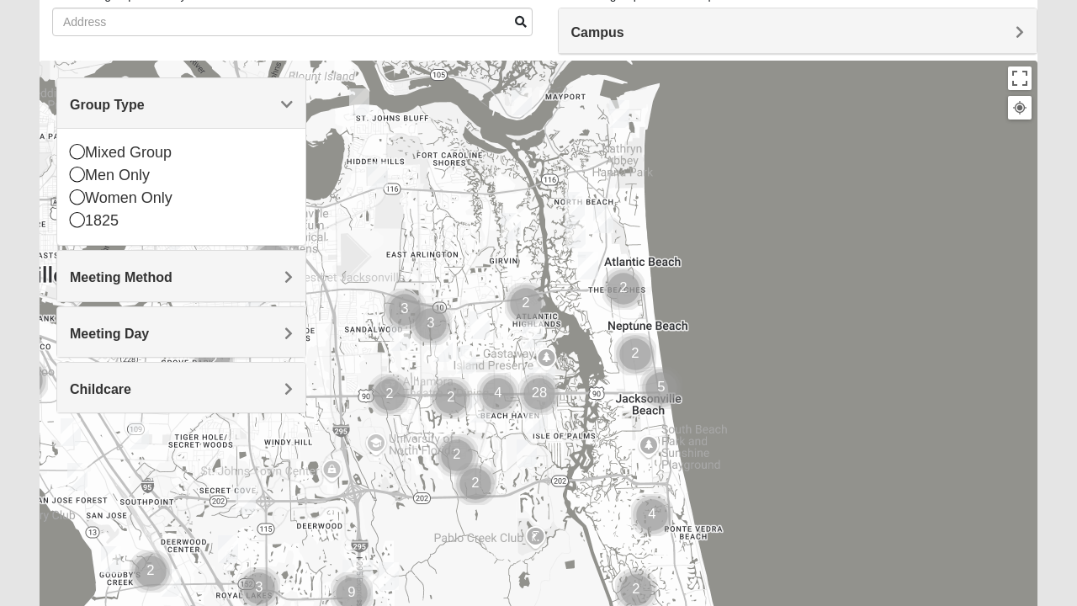
click at [222, 108] on h4 "Group Type" at bounding box center [181, 105] width 223 height 16
